Goal: Information Seeking & Learning: Learn about a topic

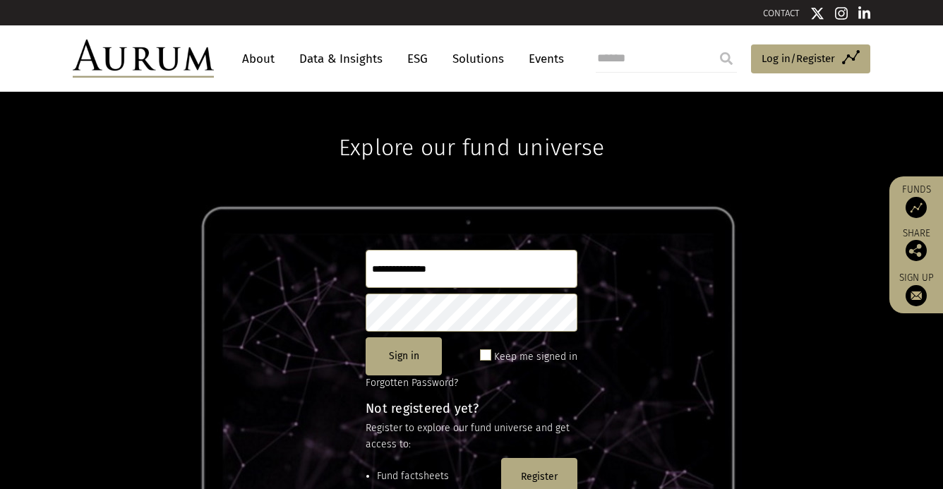
click at [337, 59] on link "Data & Insights" at bounding box center [340, 59] width 97 height 26
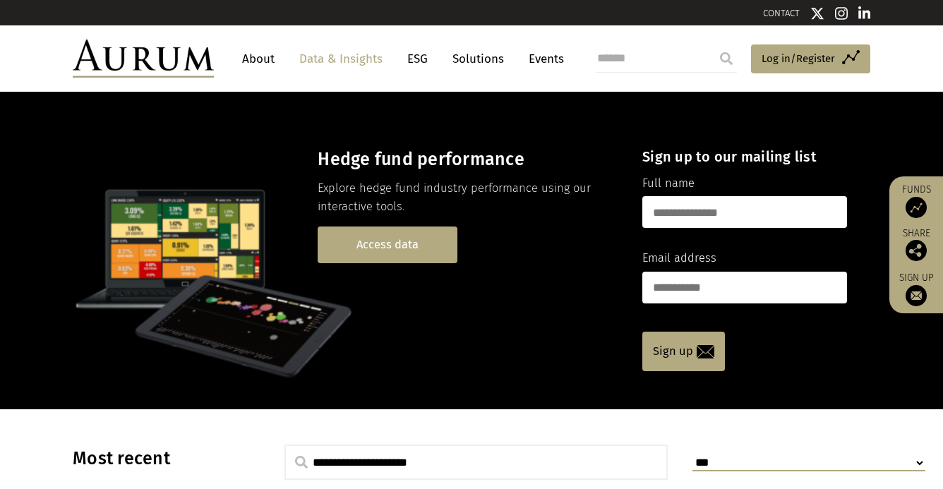
click at [415, 242] on link "Access data" at bounding box center [388, 244] width 140 height 36
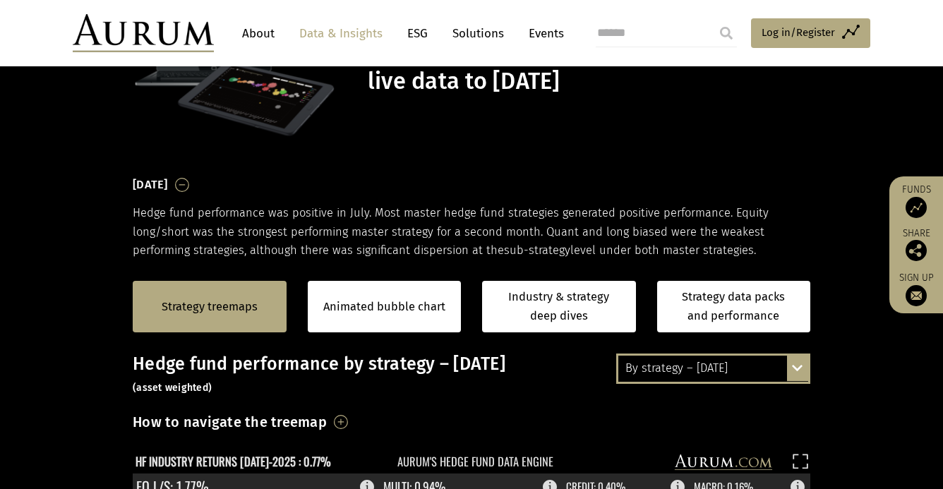
scroll to position [193, 0]
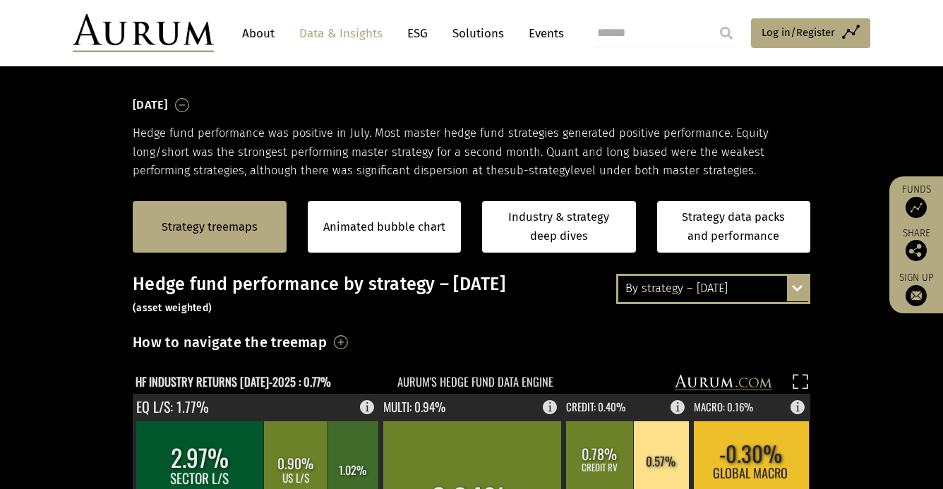
click at [216, 244] on div "Strategy treemaps" at bounding box center [210, 227] width 154 height 52
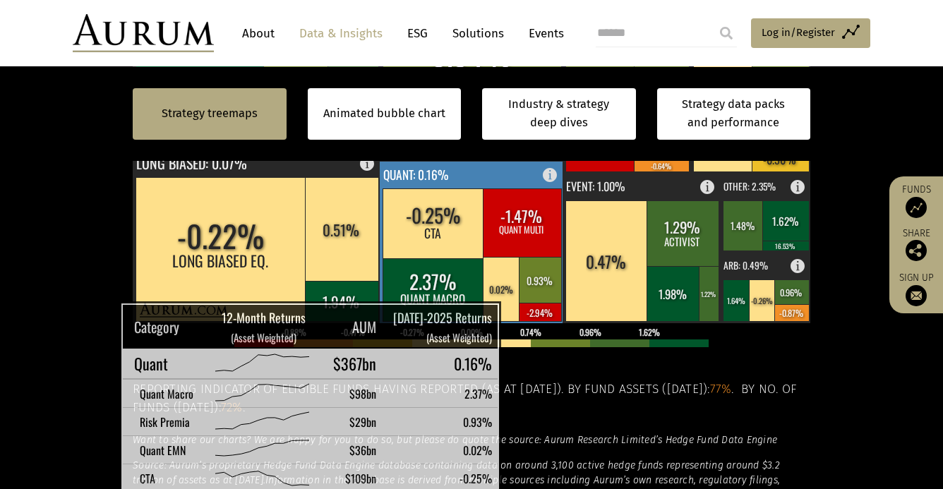
scroll to position [648, 0]
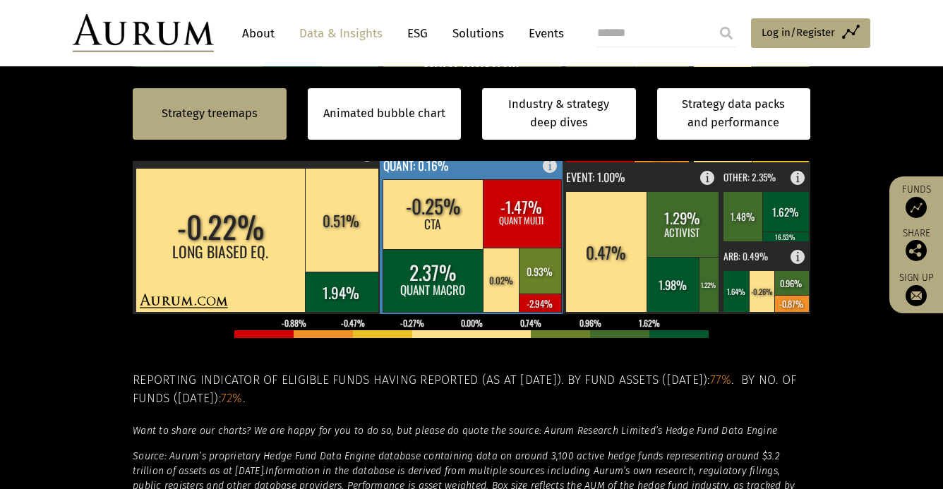
click at [447, 212] on rect at bounding box center [433, 214] width 102 height 70
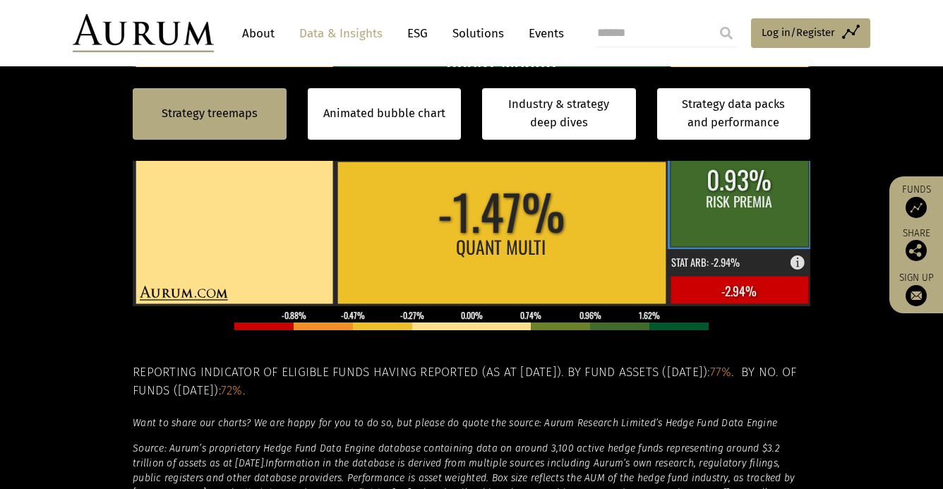
scroll to position [677, 0]
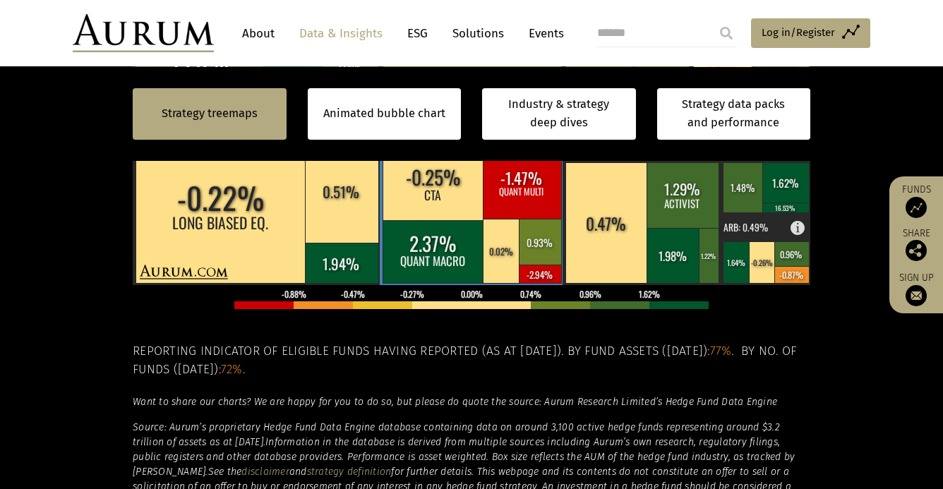
click at [434, 183] on rect at bounding box center [433, 185] width 102 height 70
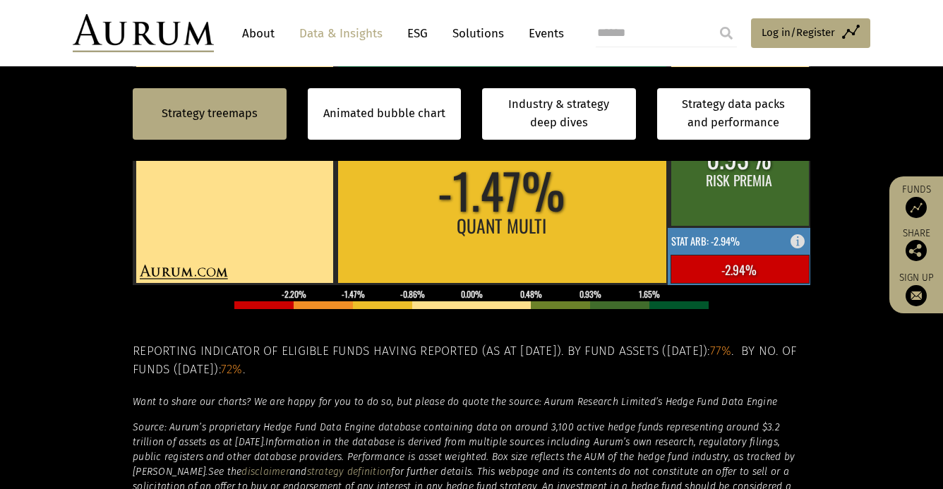
click at [715, 243] on text "STAT ARB: -2.94%" at bounding box center [705, 241] width 68 height 15
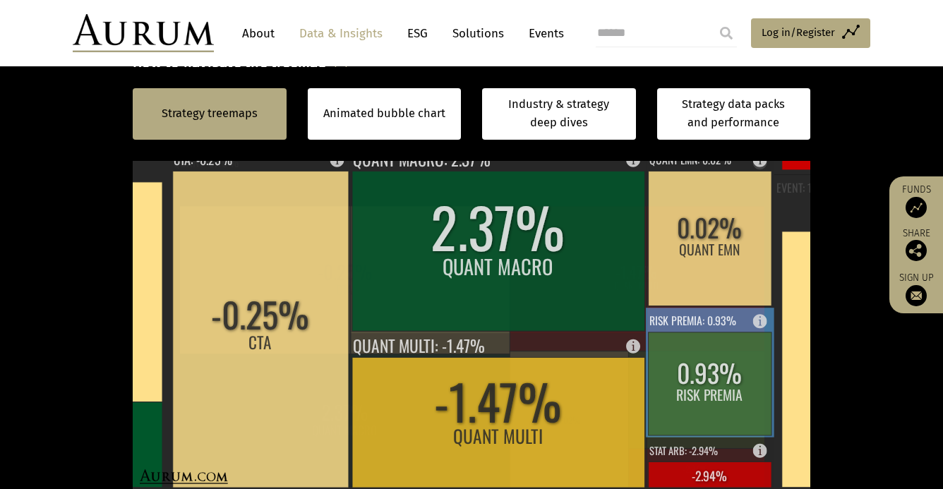
scroll to position [535, 0]
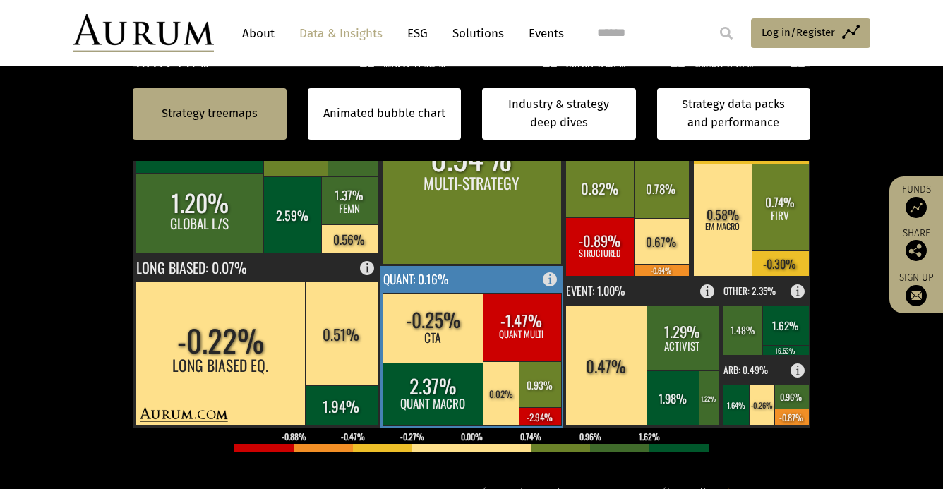
click at [433, 334] on rect at bounding box center [433, 328] width 102 height 70
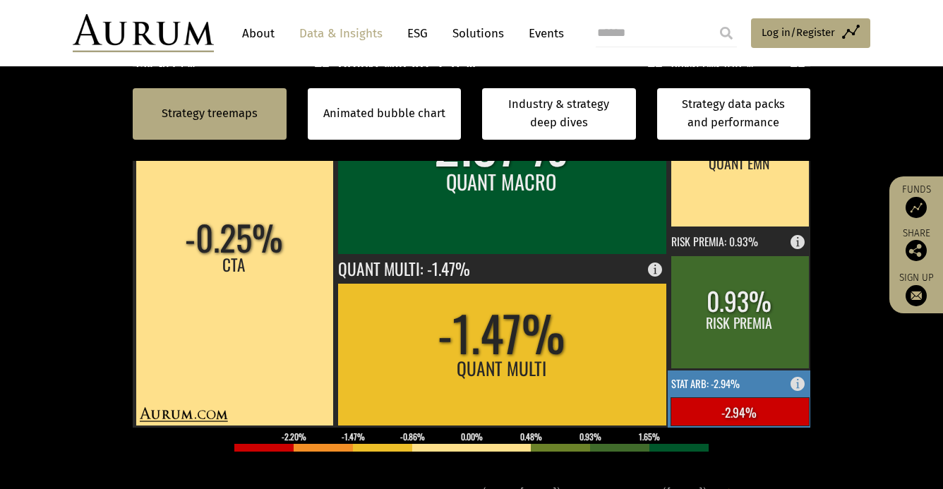
click at [737, 388] on text "STAT ARB: -2.94%" at bounding box center [705, 383] width 68 height 15
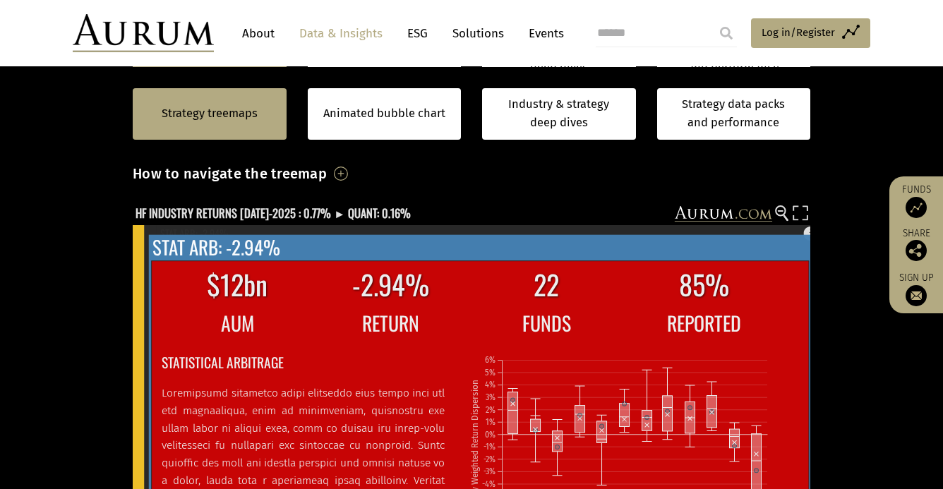
scroll to position [23, 0]
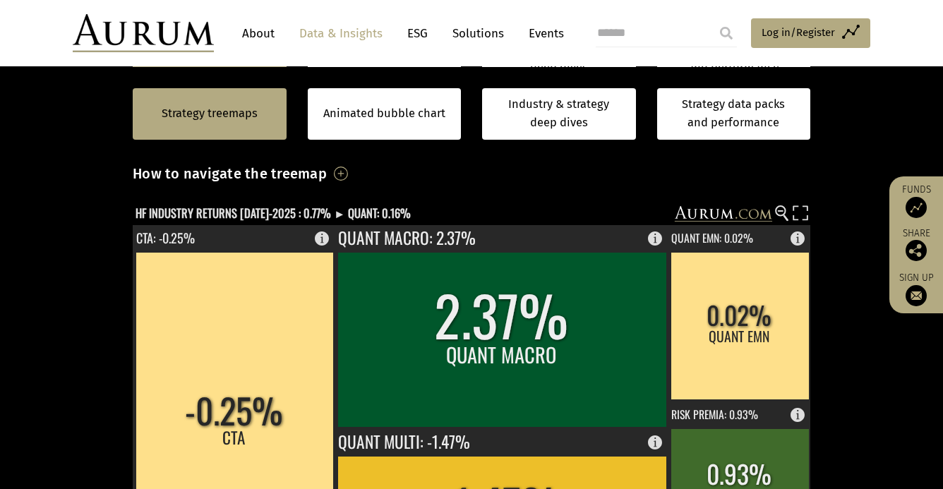
click at [875, 351] on section "Strategy treemaps Animated bubble chart Industry & strategy deep dives Strategy…" at bounding box center [471, 452] width 943 height 882
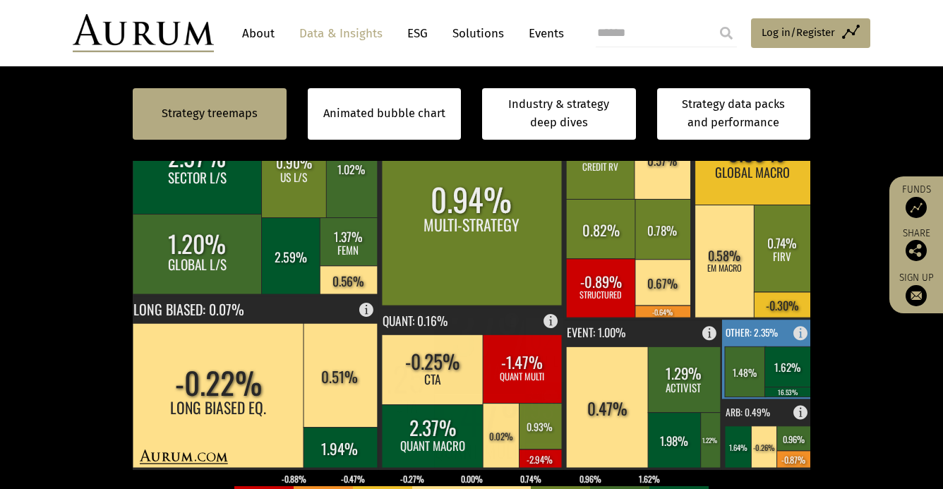
scroll to position [508, 0]
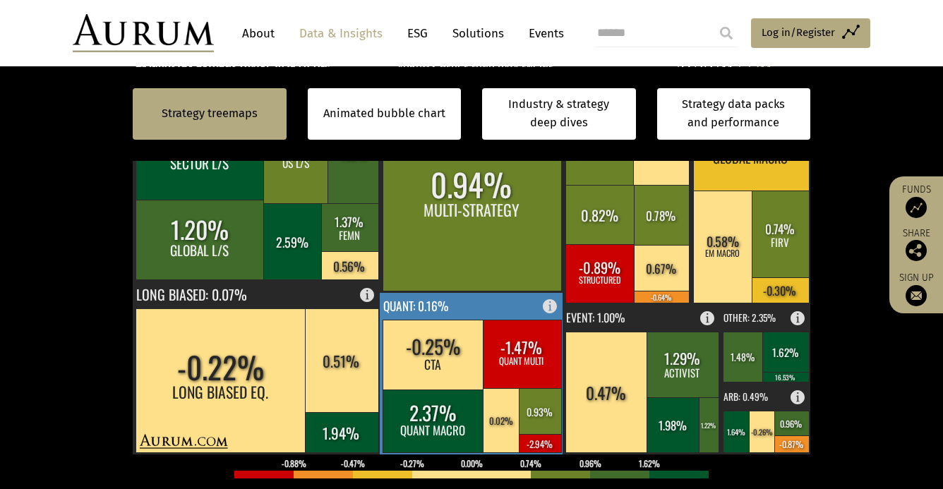
click at [541, 436] on rect at bounding box center [540, 443] width 42 height 18
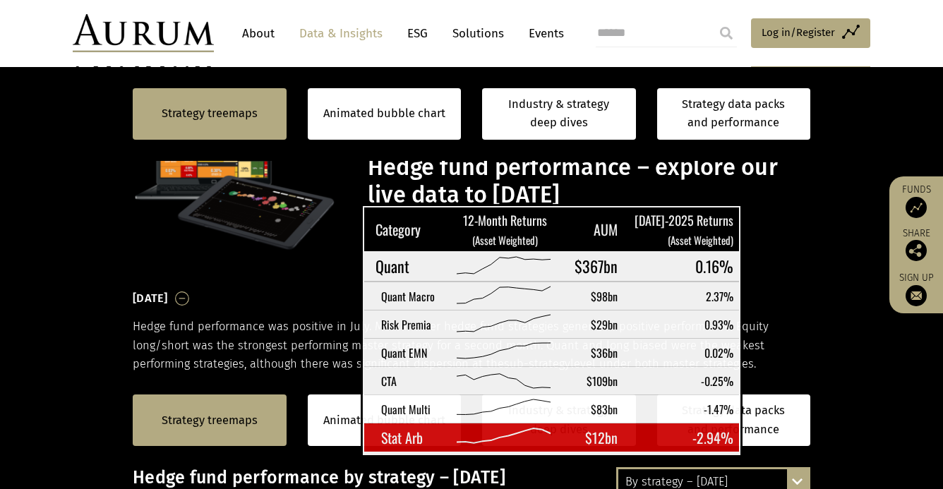
scroll to position [508, 0]
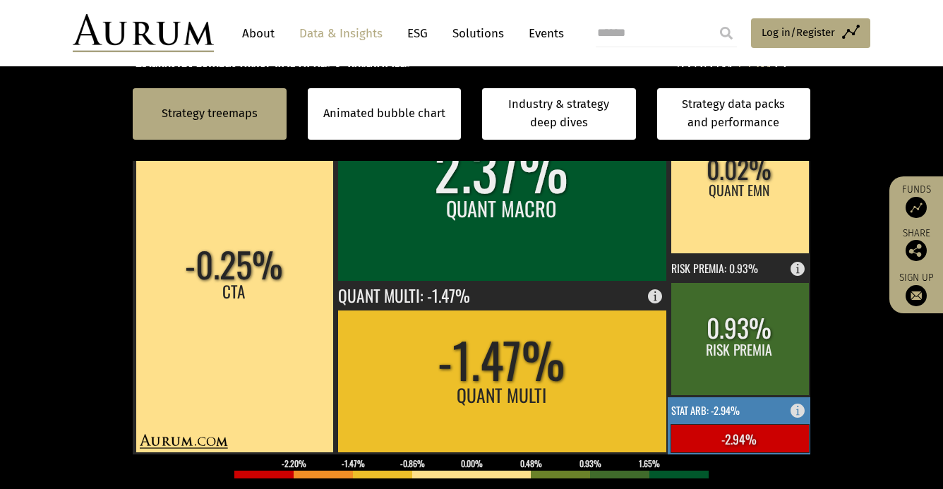
click at [798, 413] on rect at bounding box center [801, 407] width 17 height 20
